Goal: Transaction & Acquisition: Purchase product/service

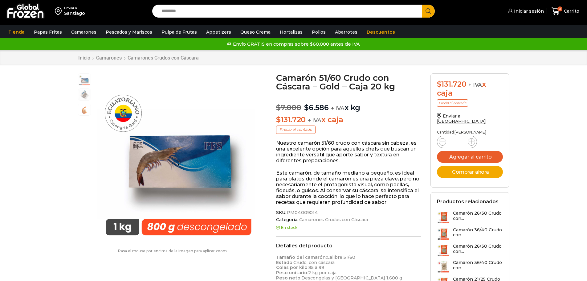
click at [173, 17] on input "Search input" at bounding box center [288, 11] width 261 height 13
type input "*******"
click at [422, 5] on button "Search" at bounding box center [428, 11] width 13 height 13
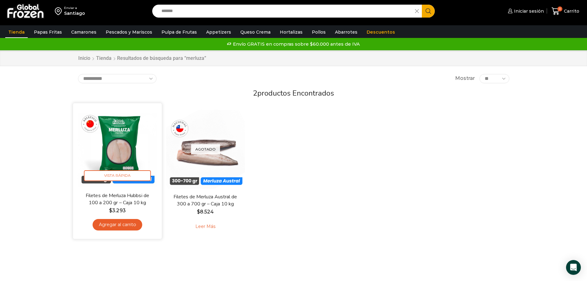
click at [124, 149] on img at bounding box center [117, 146] width 79 height 79
